Goal: Information Seeking & Learning: Learn about a topic

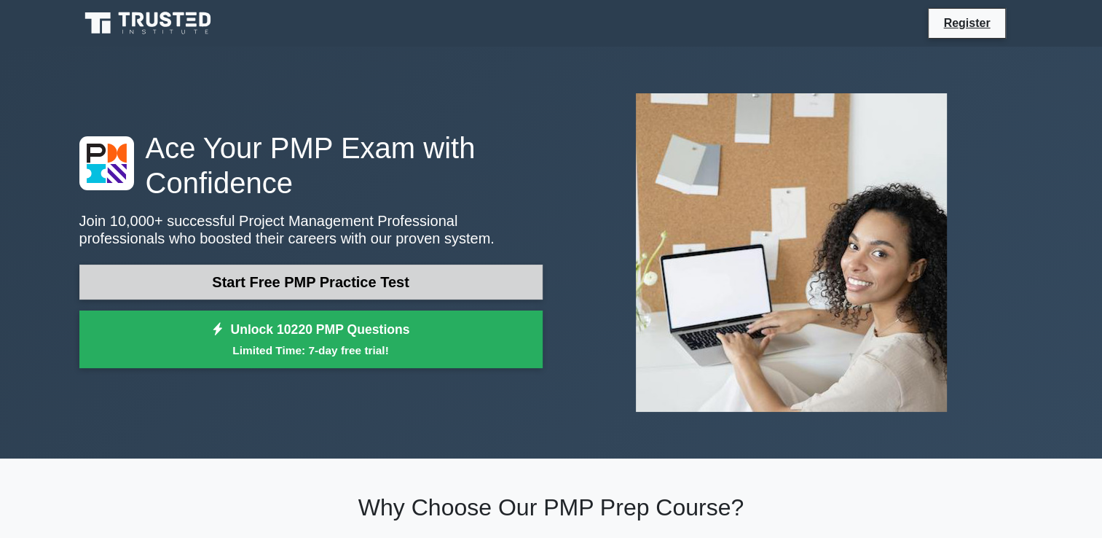
click at [437, 268] on link "Start Free PMP Practice Test" at bounding box center [310, 281] width 463 height 35
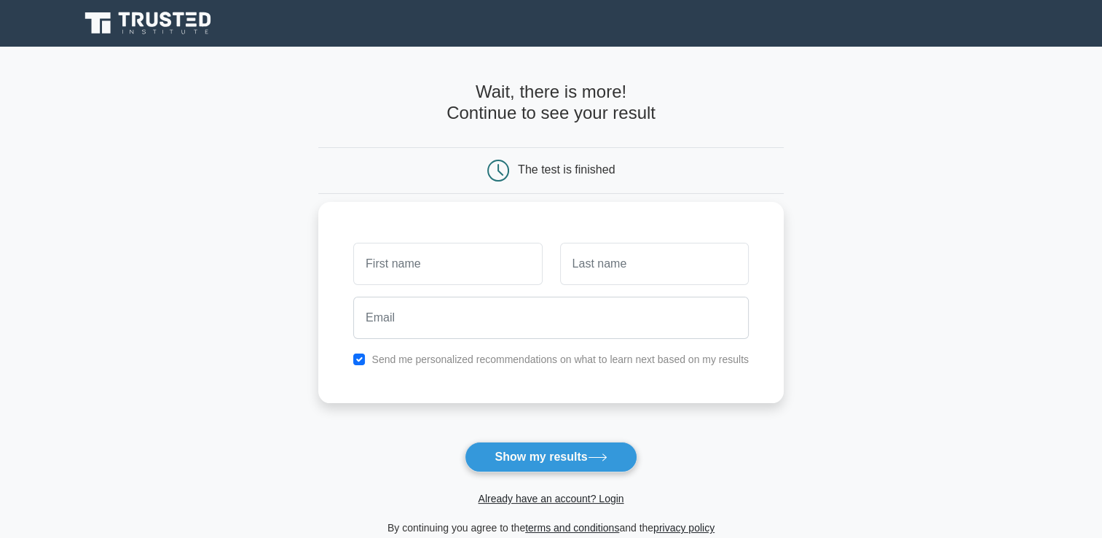
drag, startPoint x: 0, startPoint y: 0, endPoint x: 437, endPoint y: 268, distance: 512.8
click at [437, 268] on input "text" at bounding box center [447, 264] width 189 height 42
type input "LUIS FERNANDO"
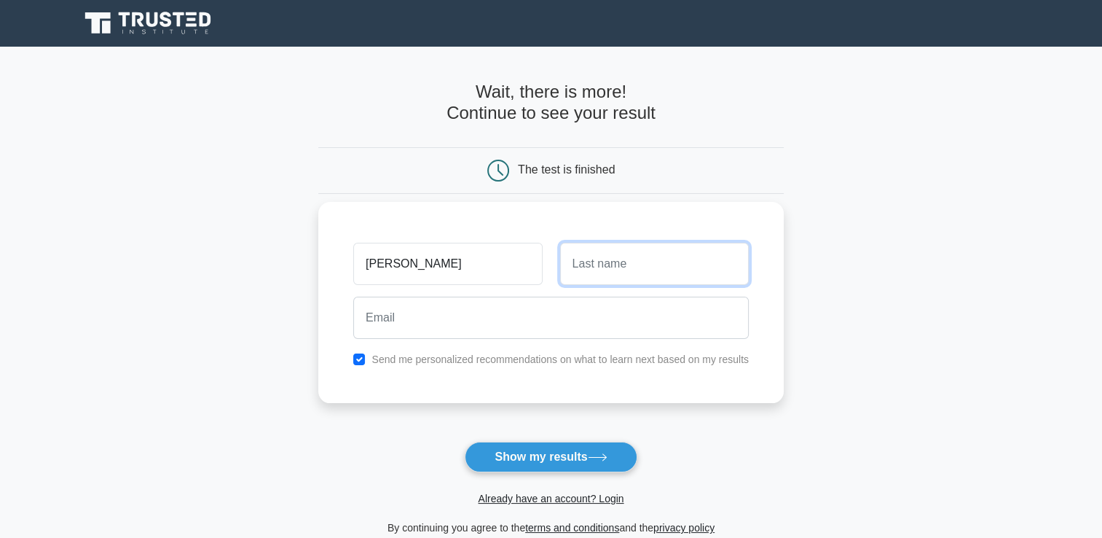
click at [583, 261] on input "text" at bounding box center [654, 264] width 189 height 42
type input "ALTEZ VILLANUEVA"
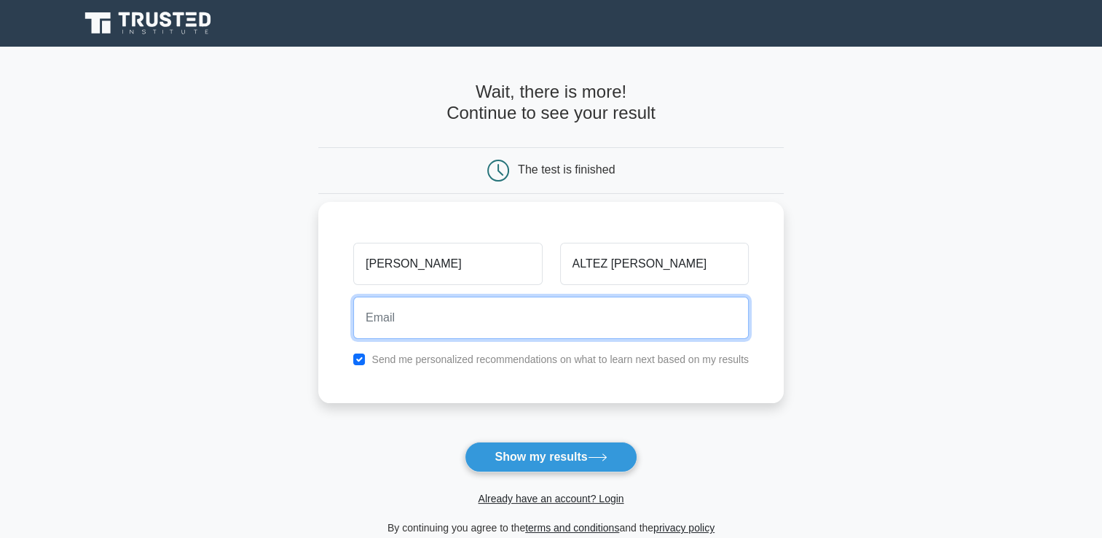
click at [504, 313] on input "email" at bounding box center [551, 318] width 396 height 42
type input "LF.ALTEZ@GMAIL.COM"
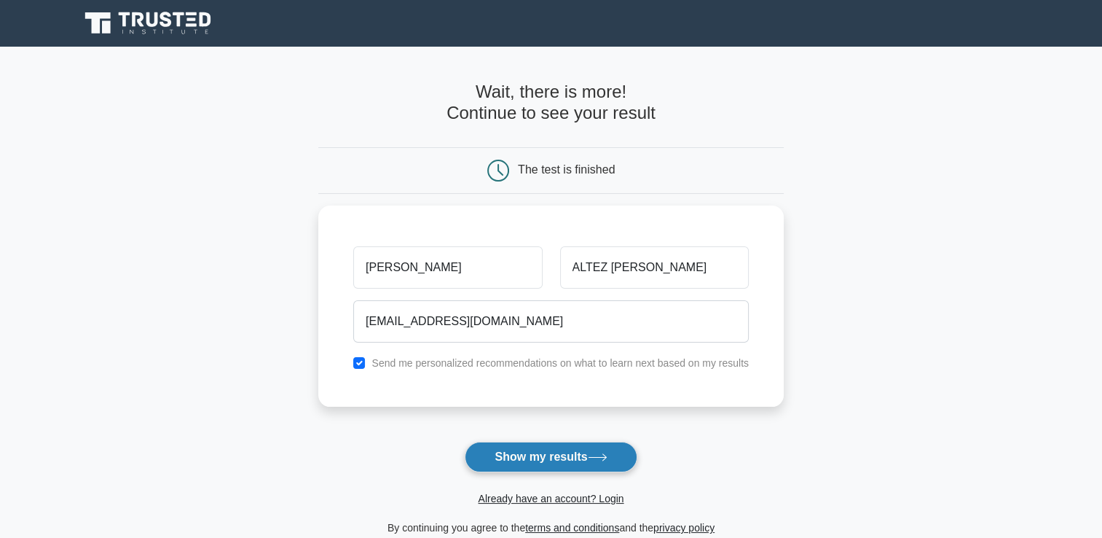
click at [564, 459] on button "Show my results" at bounding box center [551, 456] width 172 height 31
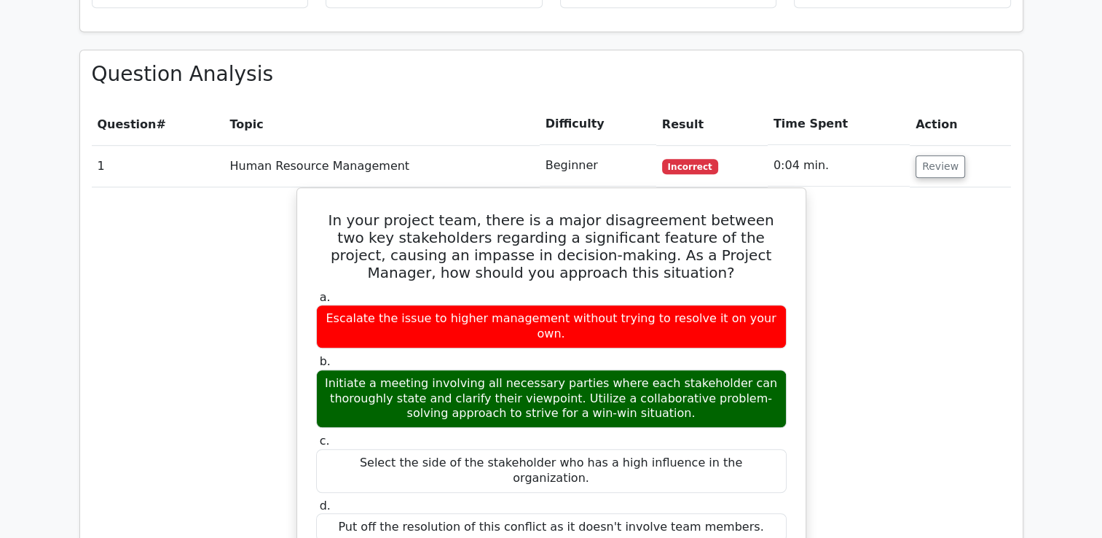
scroll to position [1010, 0]
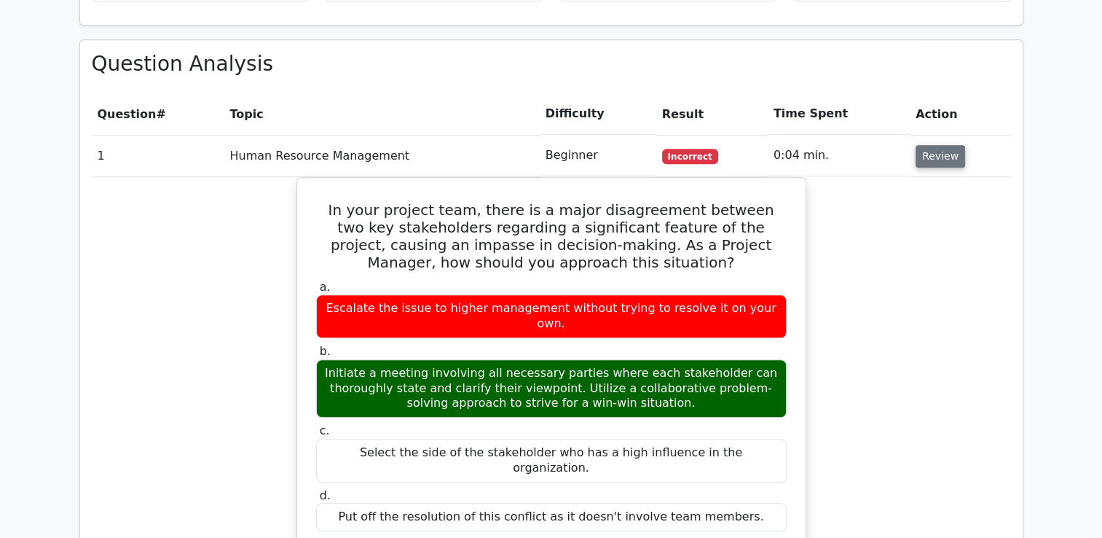
click at [942, 145] on button "Review" at bounding box center [941, 156] width 50 height 23
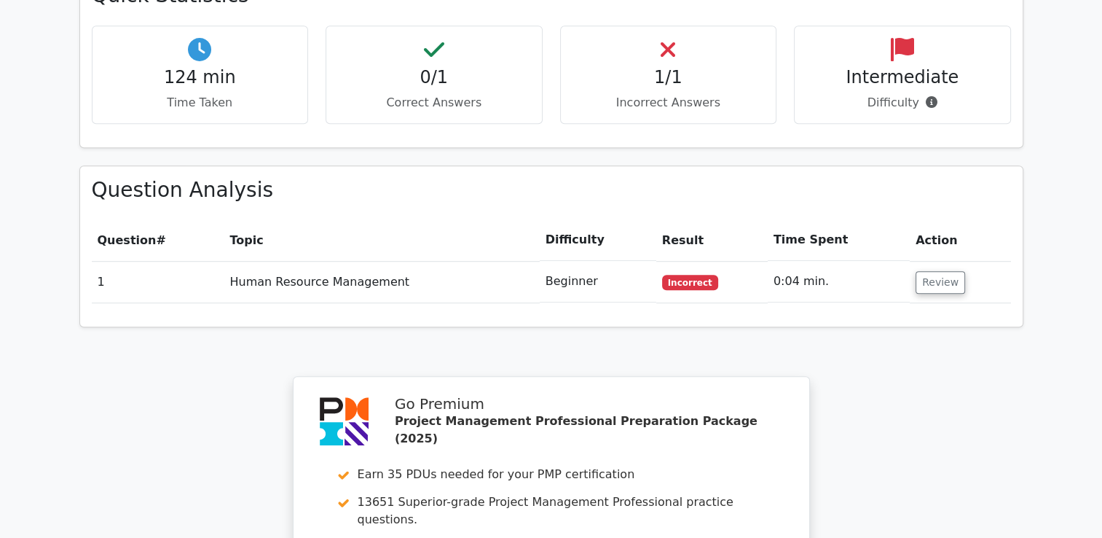
scroll to position [871, 0]
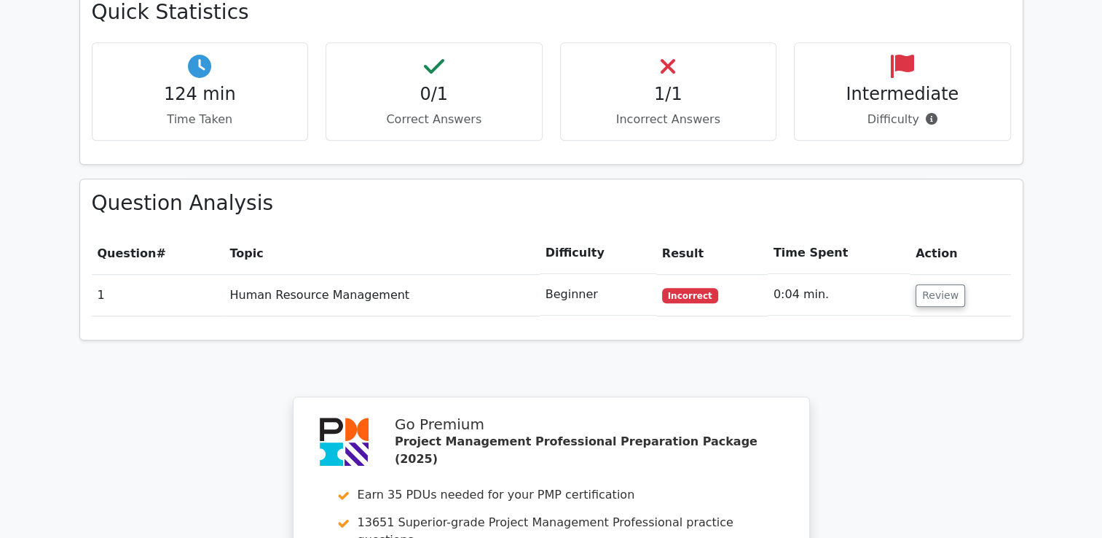
click at [400, 274] on td "Human Resource Management" at bounding box center [381, 295] width 315 height 42
click at [367, 274] on td "Human Resource Management" at bounding box center [381, 295] width 315 height 42
click at [936, 284] on button "Review" at bounding box center [941, 295] width 50 height 23
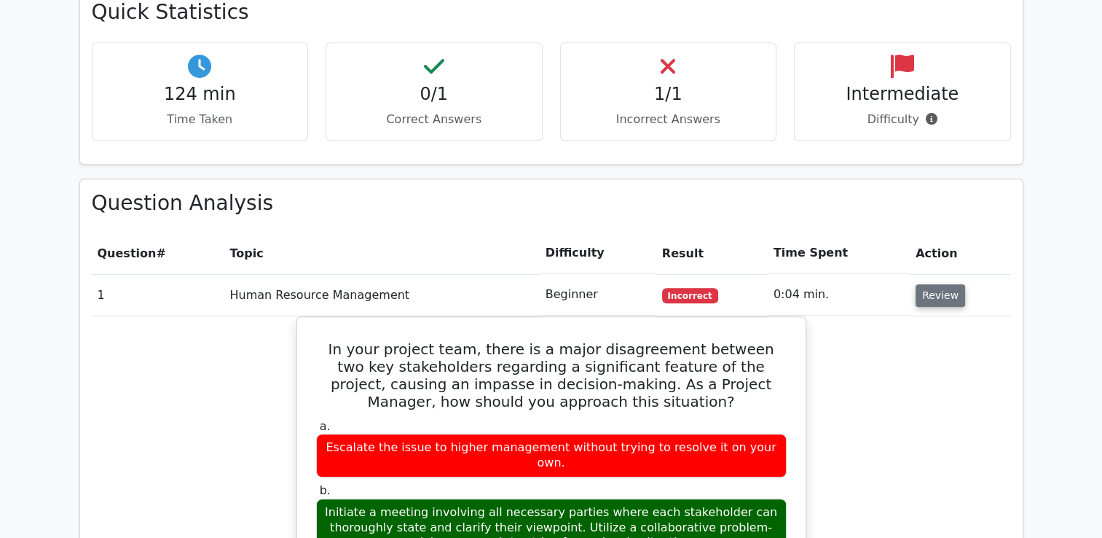
click at [936, 284] on button "Review" at bounding box center [941, 295] width 50 height 23
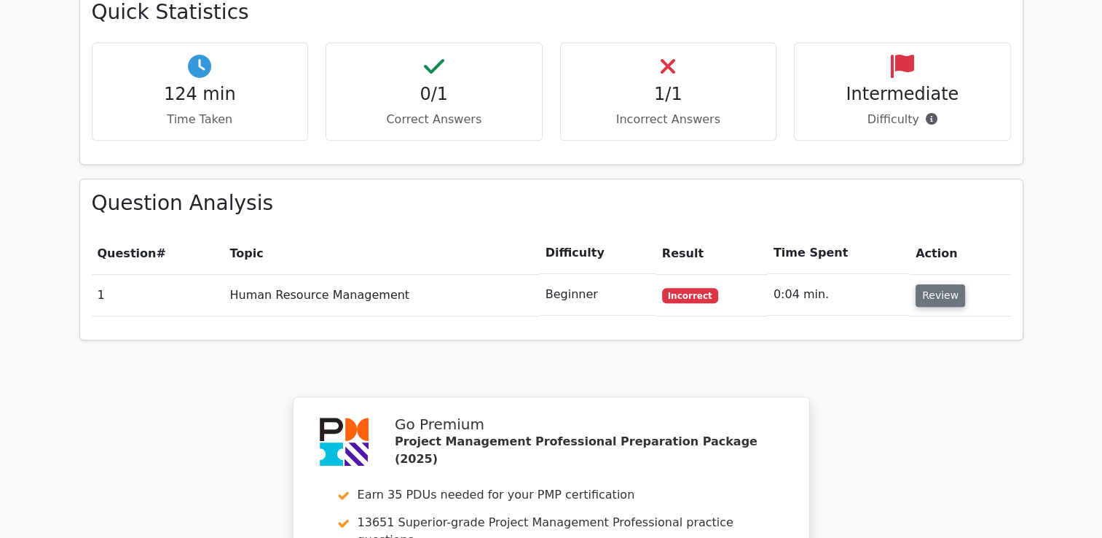
click at [936, 284] on button "Review" at bounding box center [941, 295] width 50 height 23
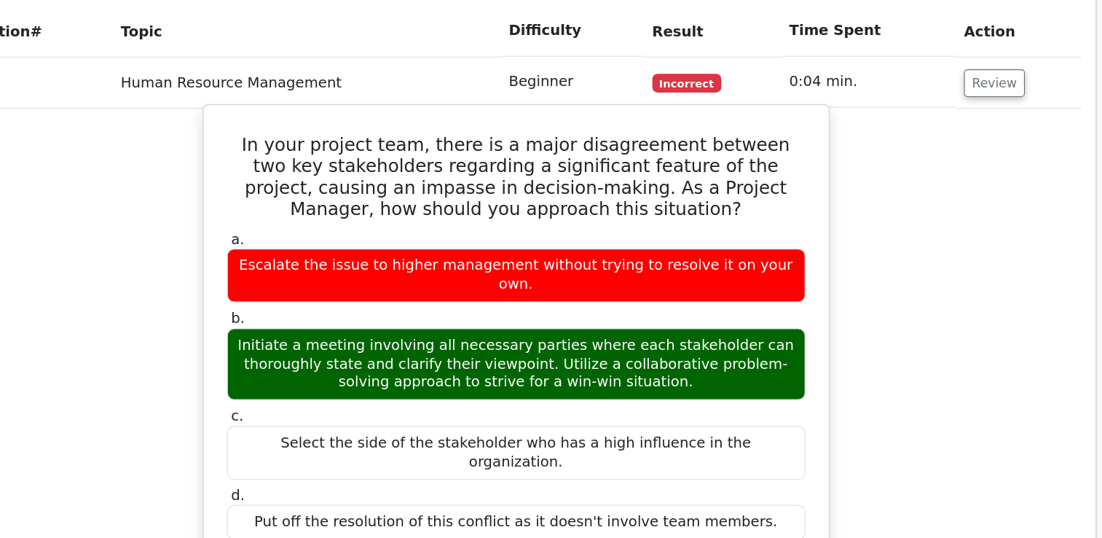
scroll to position [1030, 0]
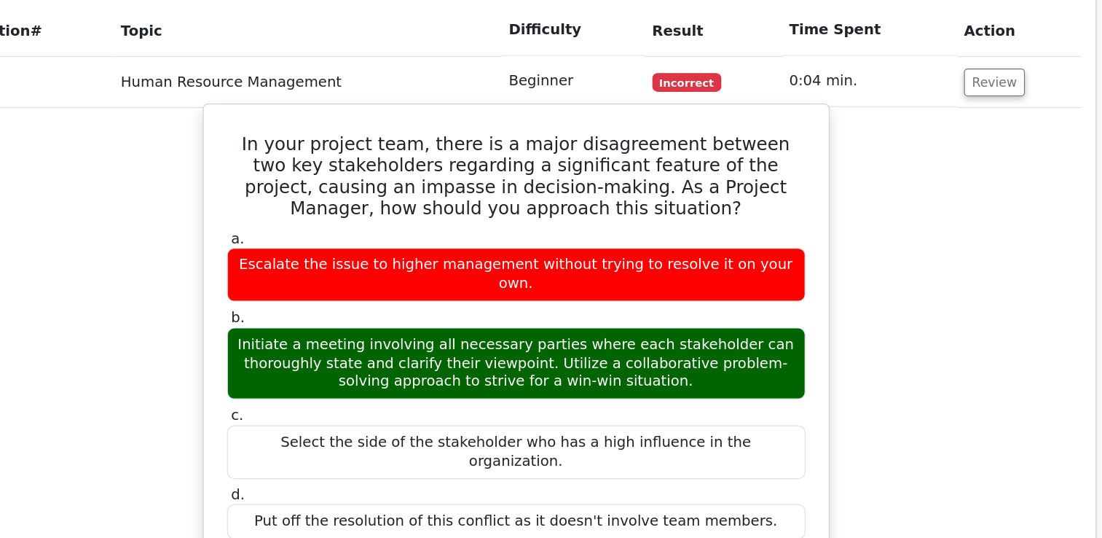
click at [601, 336] on div "Initiate a meeting involving all necessary parties where each stakeholder can t…" at bounding box center [551, 365] width 471 height 58
click at [599, 415] on div "Select the side of the stakeholder who has a high influence in the organization." at bounding box center [551, 437] width 471 height 44
click at [567, 336] on div "Initiate a meeting involving all necessary parties where each stakeholder can t…" at bounding box center [551, 365] width 471 height 58
click at [578, 336] on div "Initiate a meeting involving all necessary parties where each stakeholder can t…" at bounding box center [551, 365] width 471 height 58
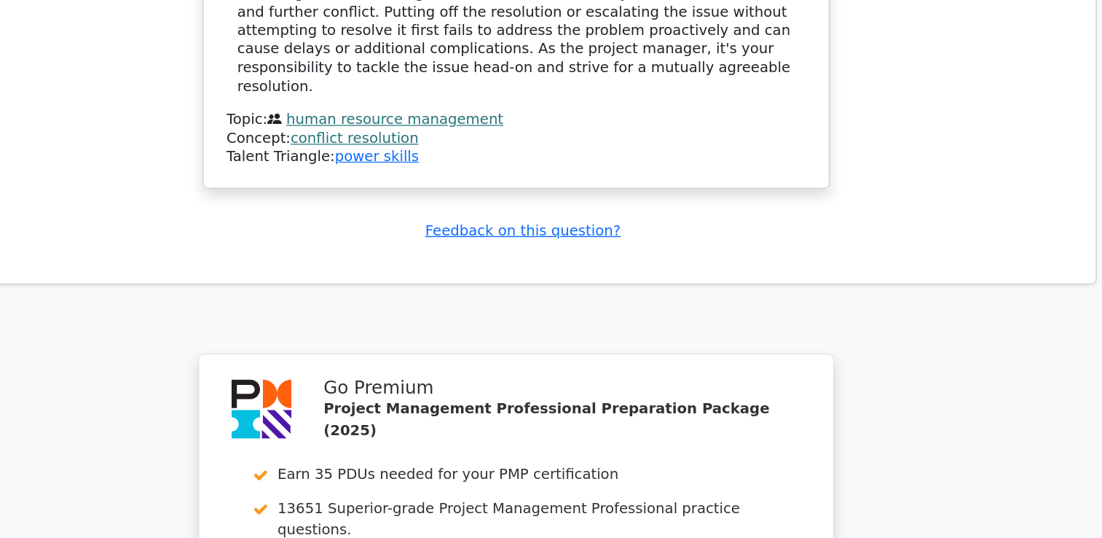
scroll to position [1461, 0]
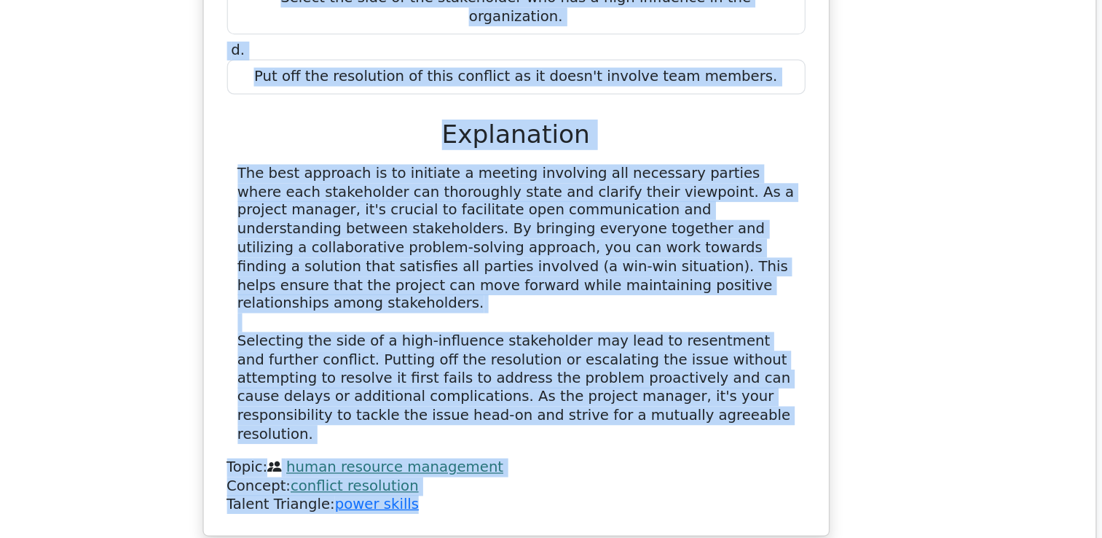
drag, startPoint x: 321, startPoint y: 83, endPoint x: 559, endPoint y: 289, distance: 315.0
click at [559, 289] on div "In your project team, there is a major disagreement between two key stakeholder…" at bounding box center [551, 79] width 497 height 701
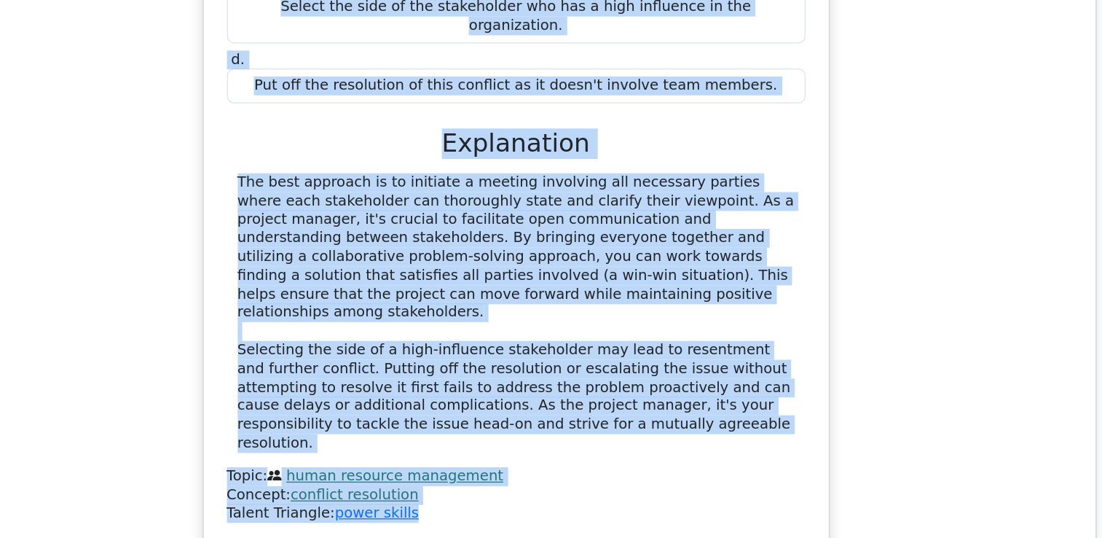
copy div "In your project team, there is a major disagreement between two key stakeholder…"
